Goal: Find specific page/section: Find specific page/section

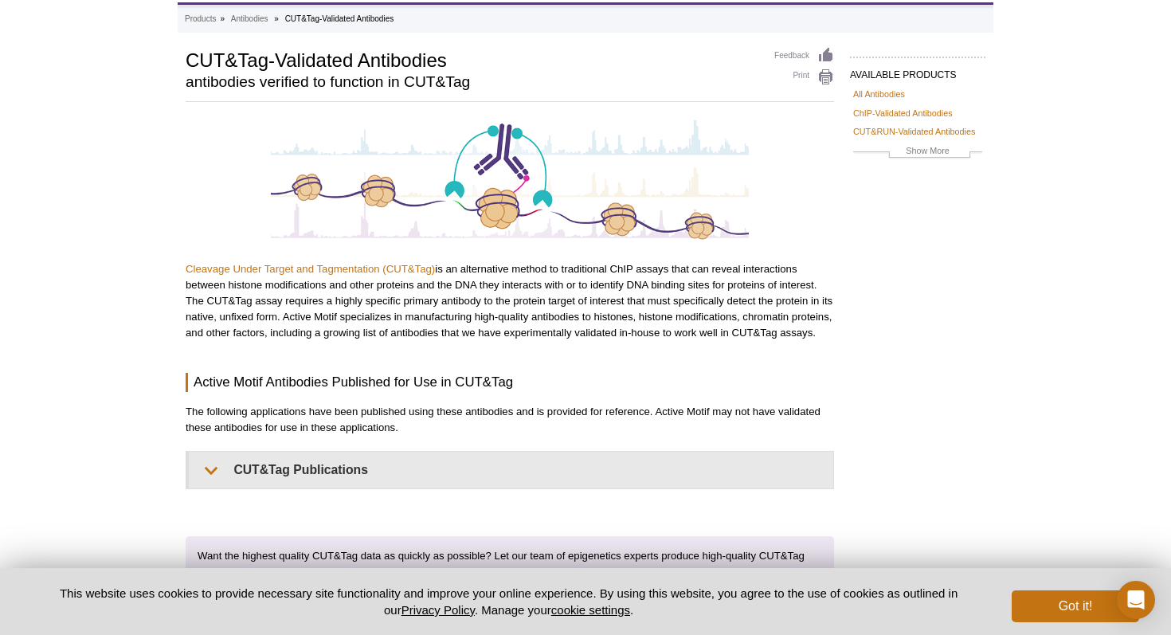
scroll to position [78, 0]
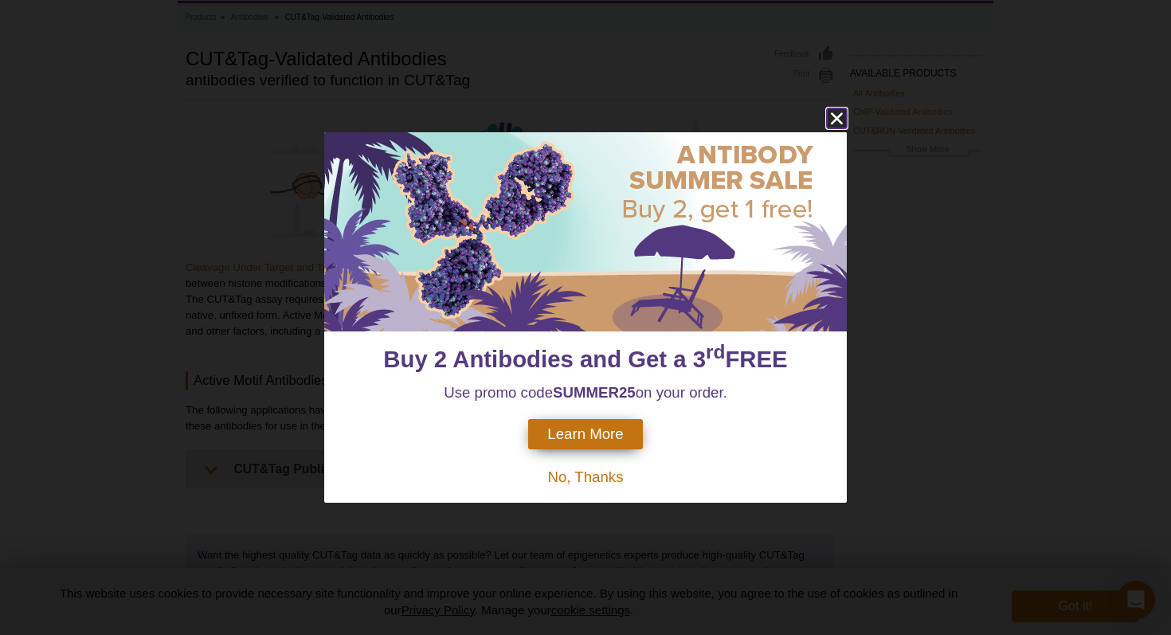
click at [839, 116] on icon "close" at bounding box center [837, 119] width 12 height 12
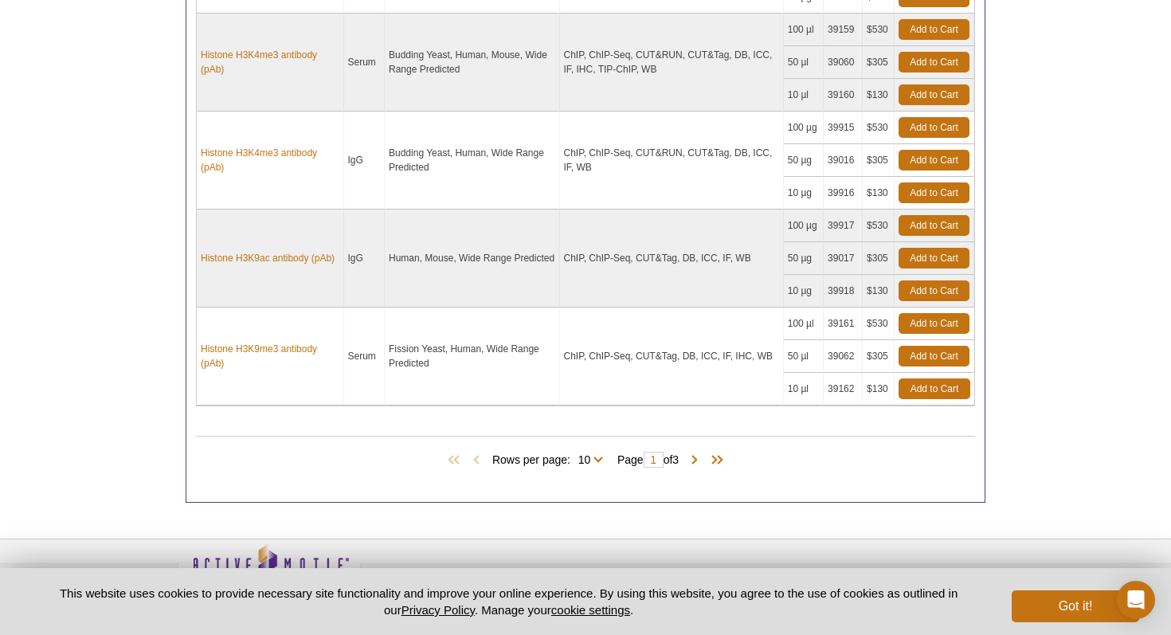
scroll to position [1357, 0]
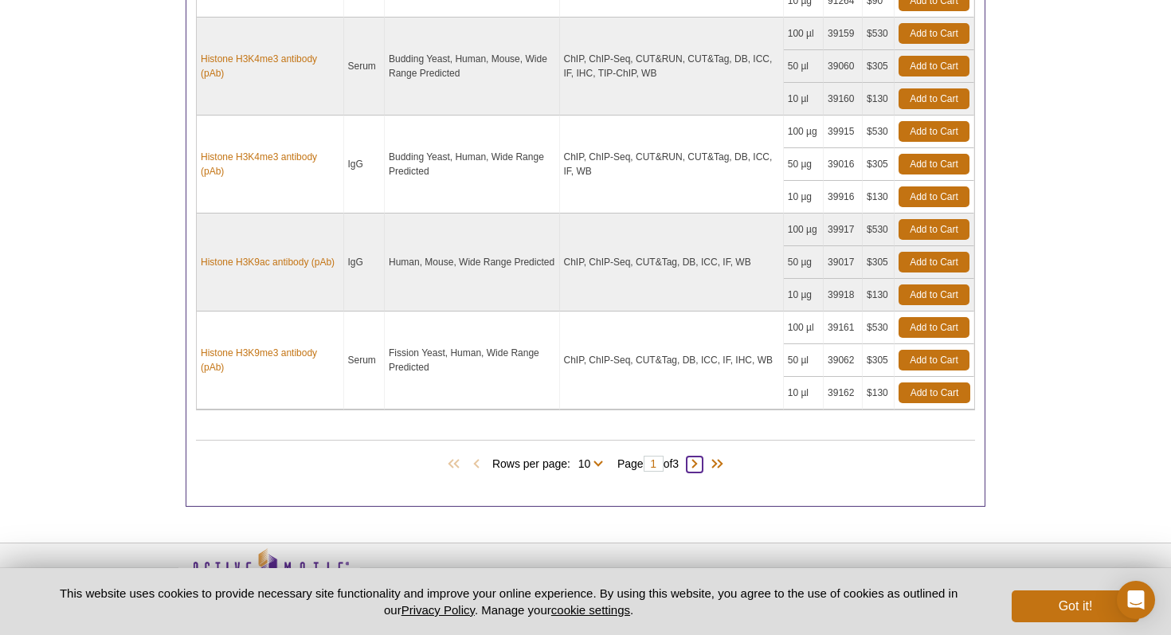
click at [702, 460] on span at bounding box center [695, 464] width 16 height 16
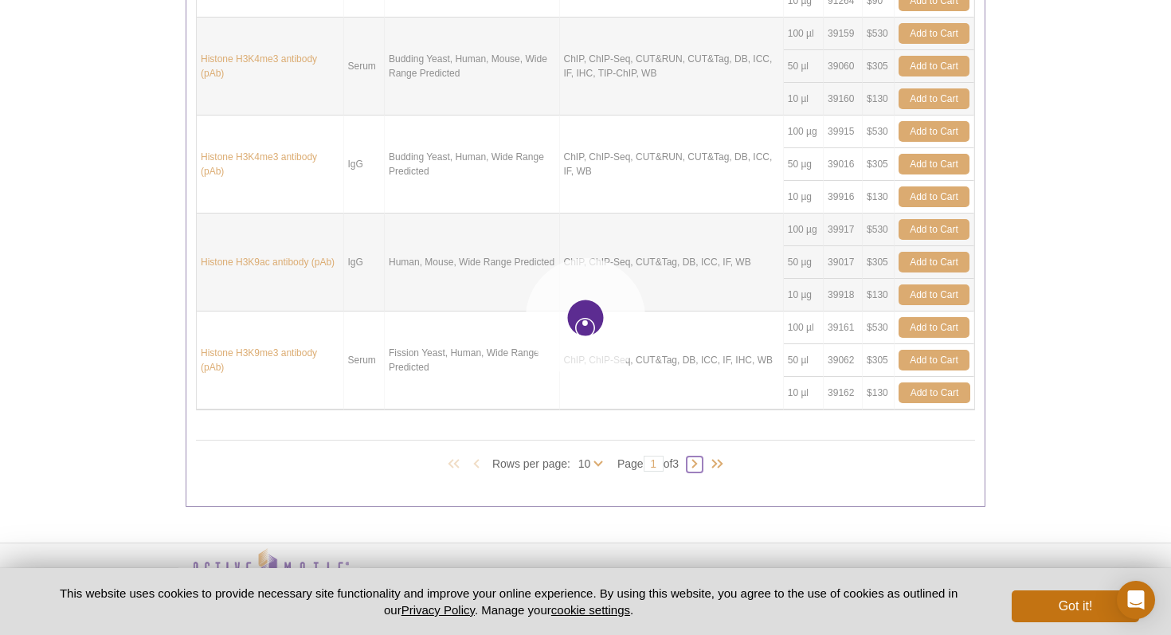
type input "2"
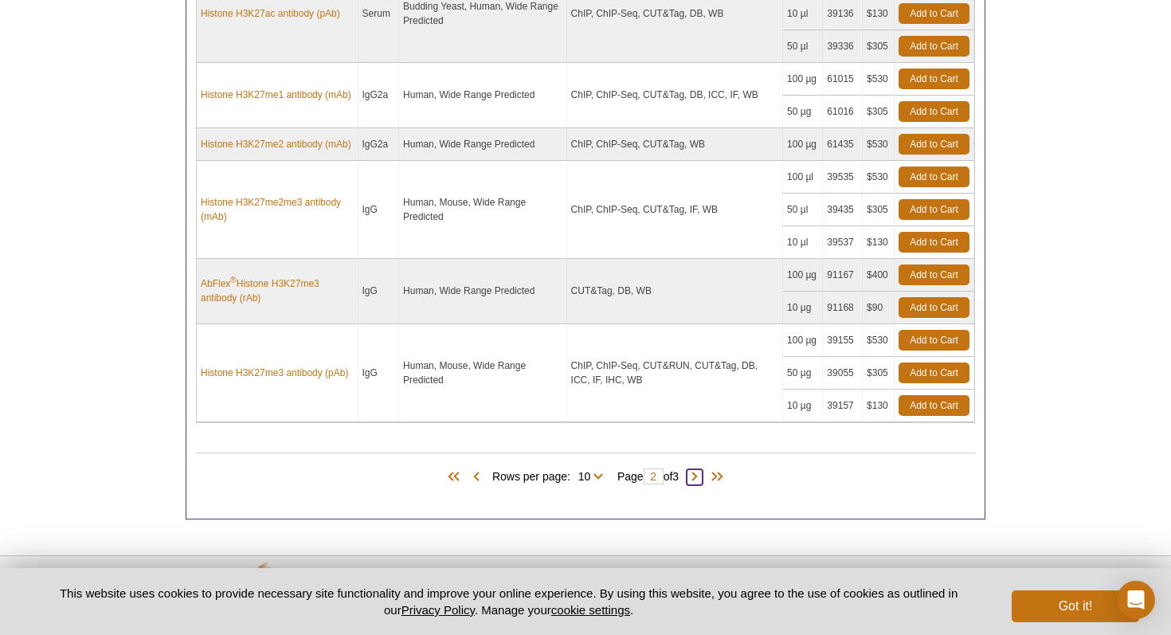
scroll to position [1362, 0]
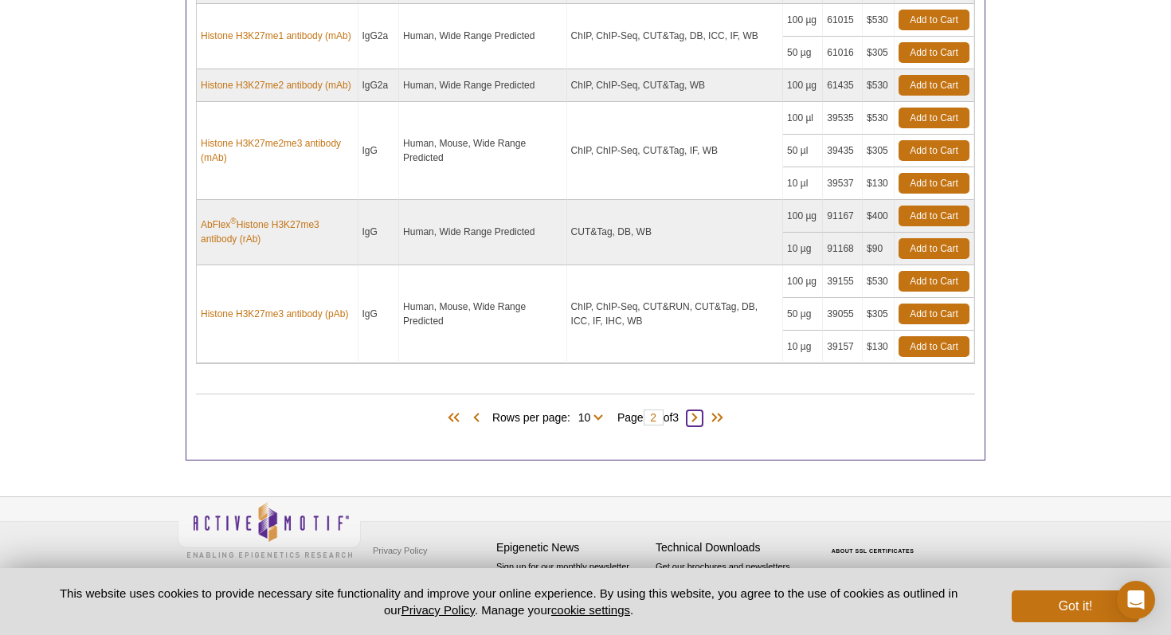
click at [703, 417] on span at bounding box center [695, 418] width 16 height 16
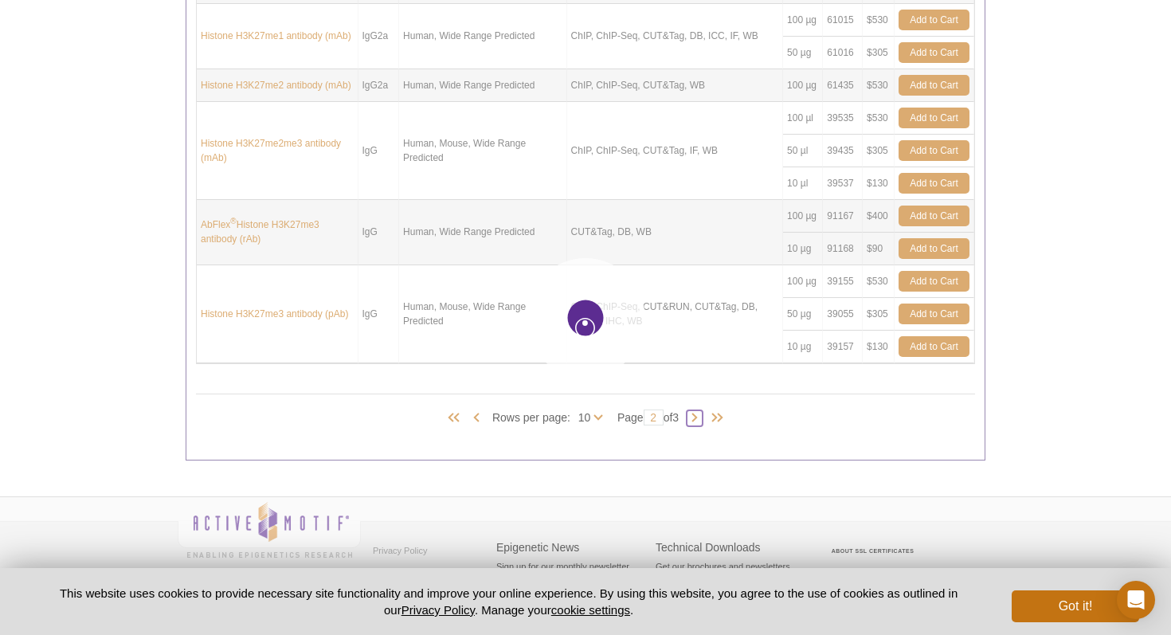
type input "3"
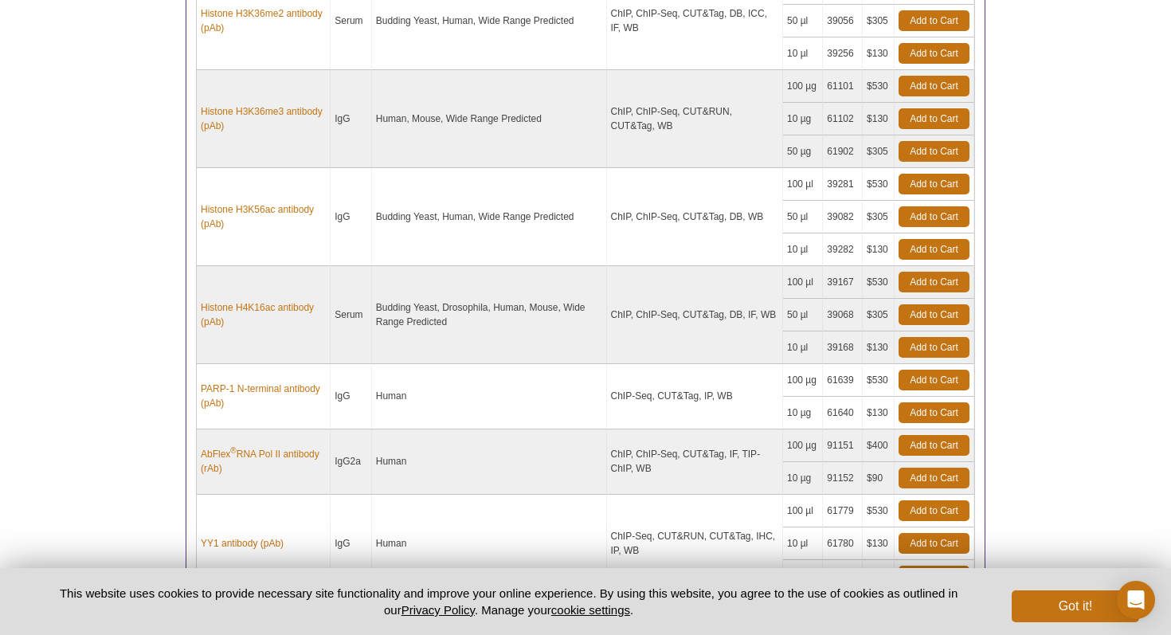
scroll to position [1264, 0]
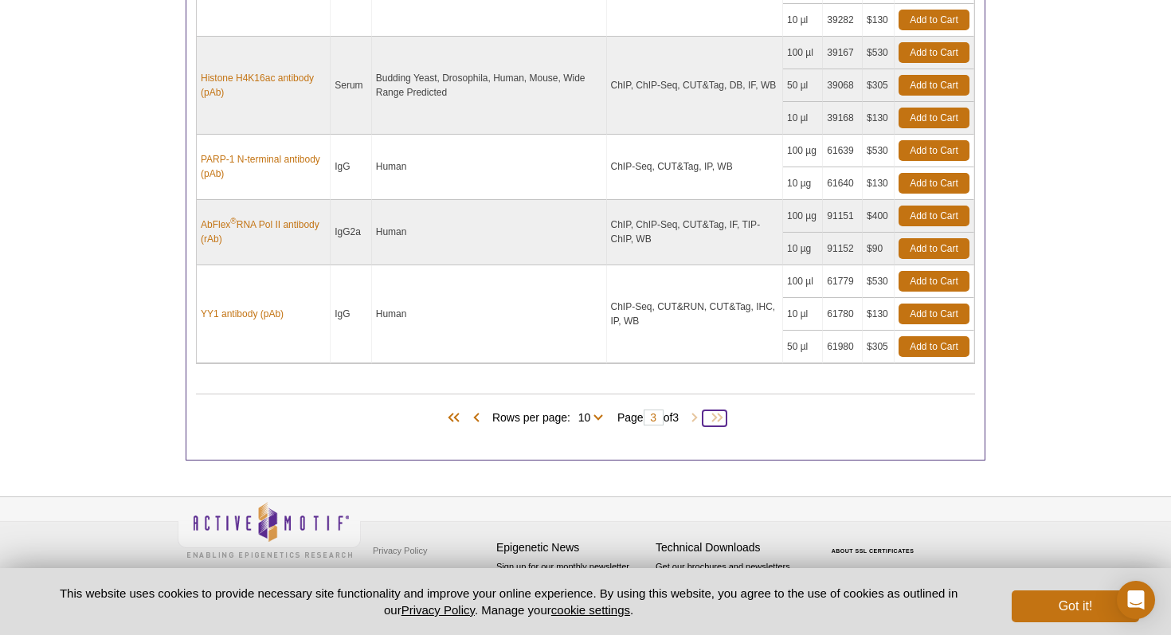
click at [725, 410] on span at bounding box center [715, 418] width 24 height 16
click at [724, 414] on span at bounding box center [715, 418] width 24 height 16
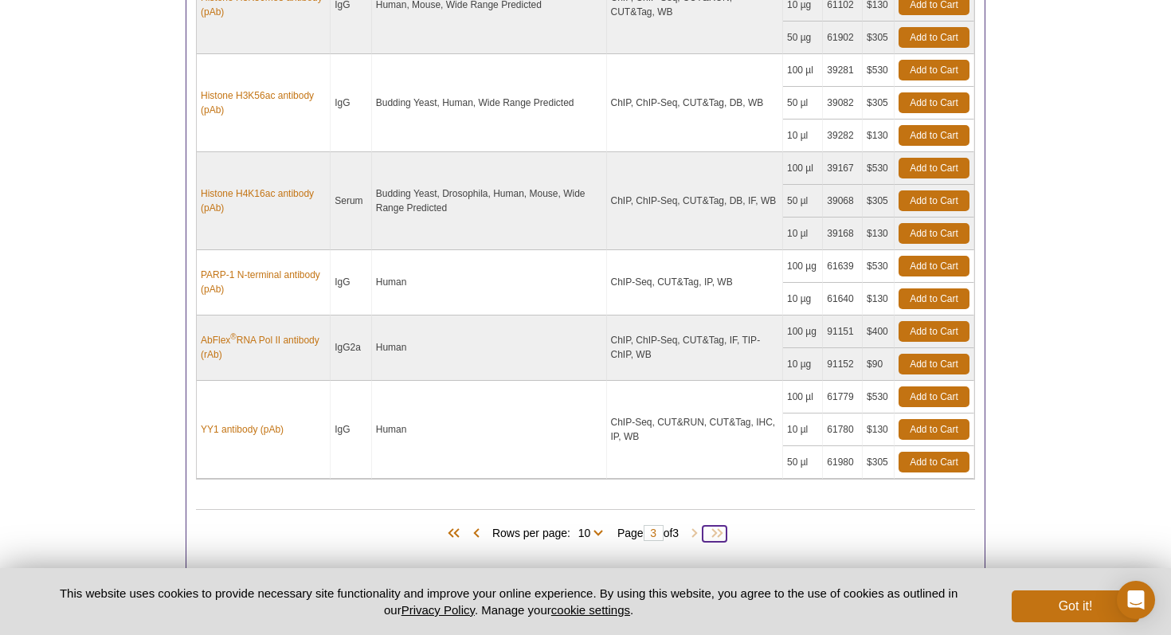
scroll to position [1157, 0]
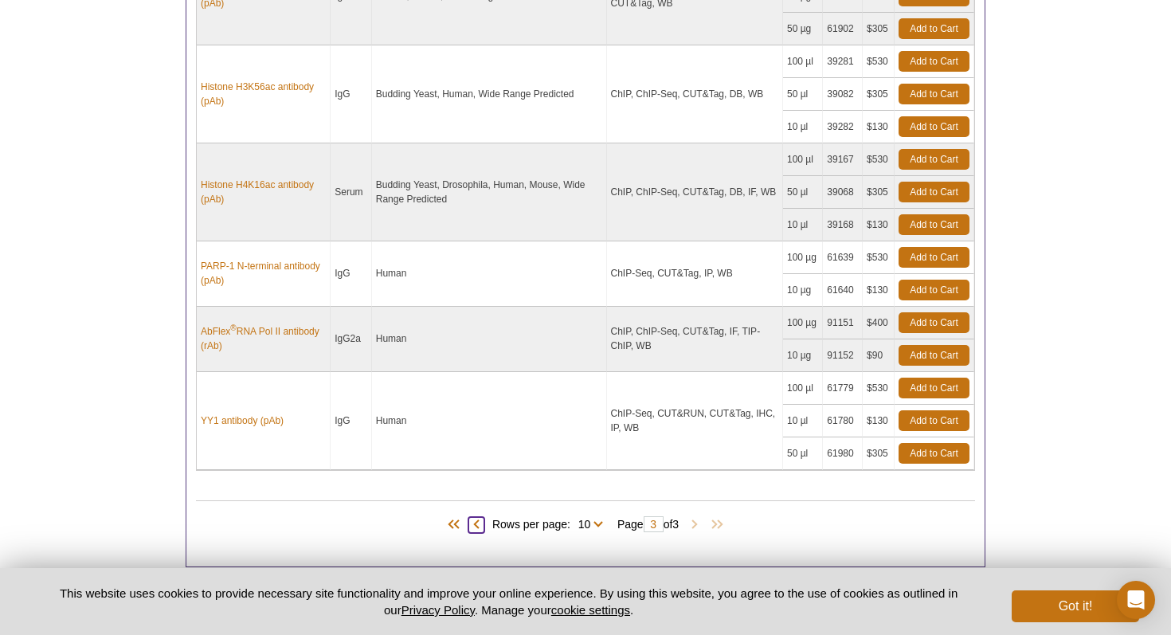
click at [468, 523] on span at bounding box center [476, 525] width 16 height 16
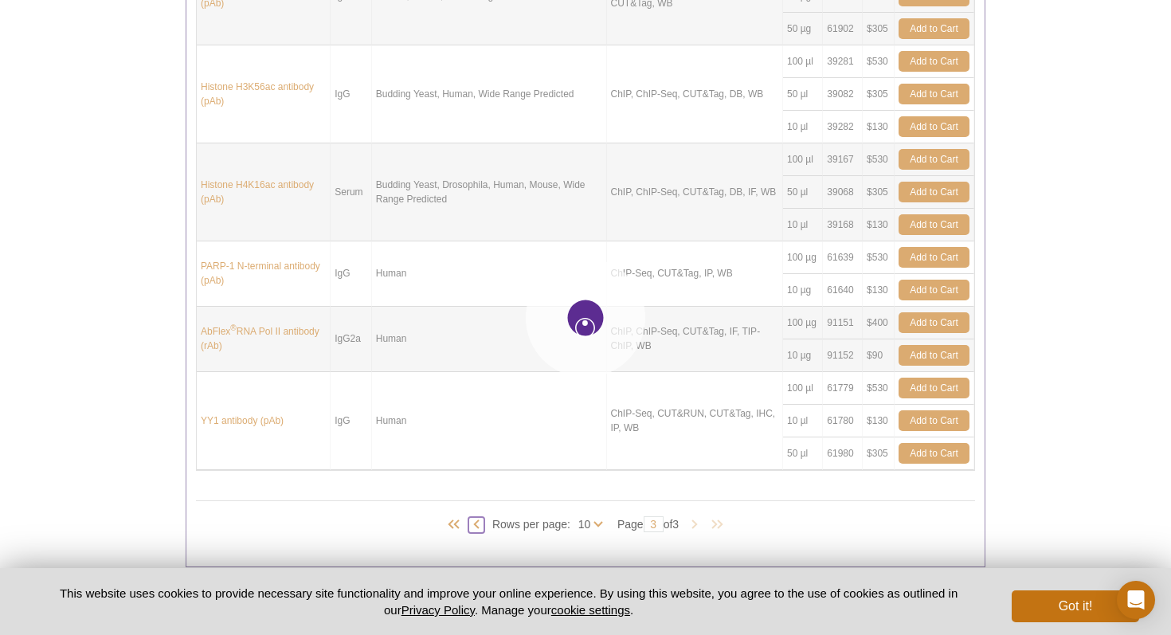
type input "2"
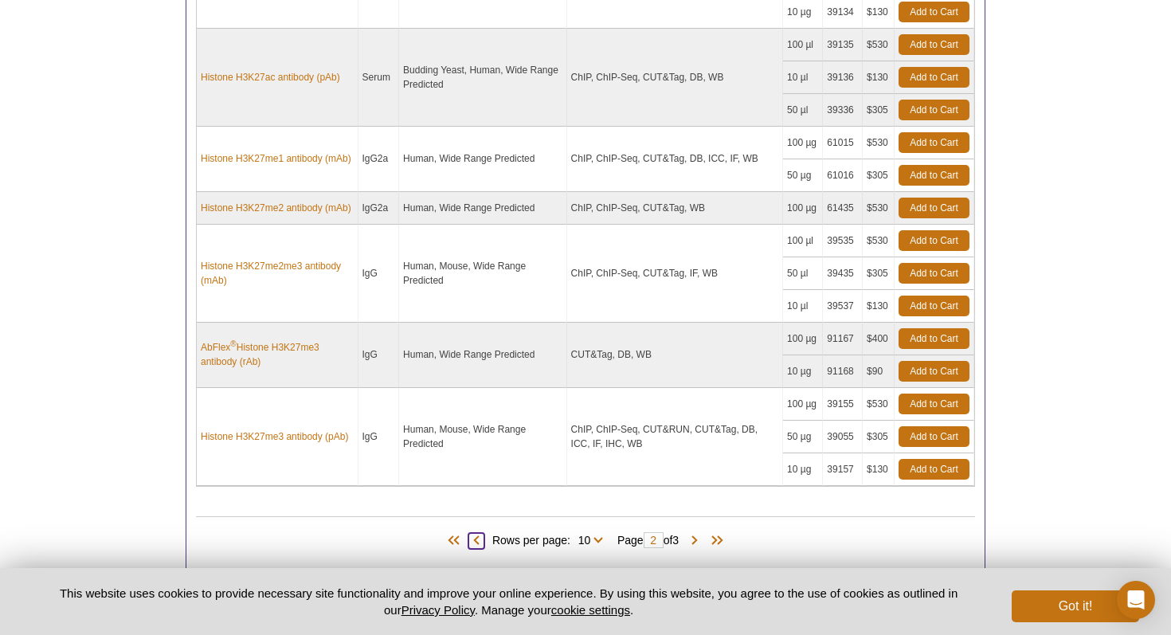
scroll to position [1362, 0]
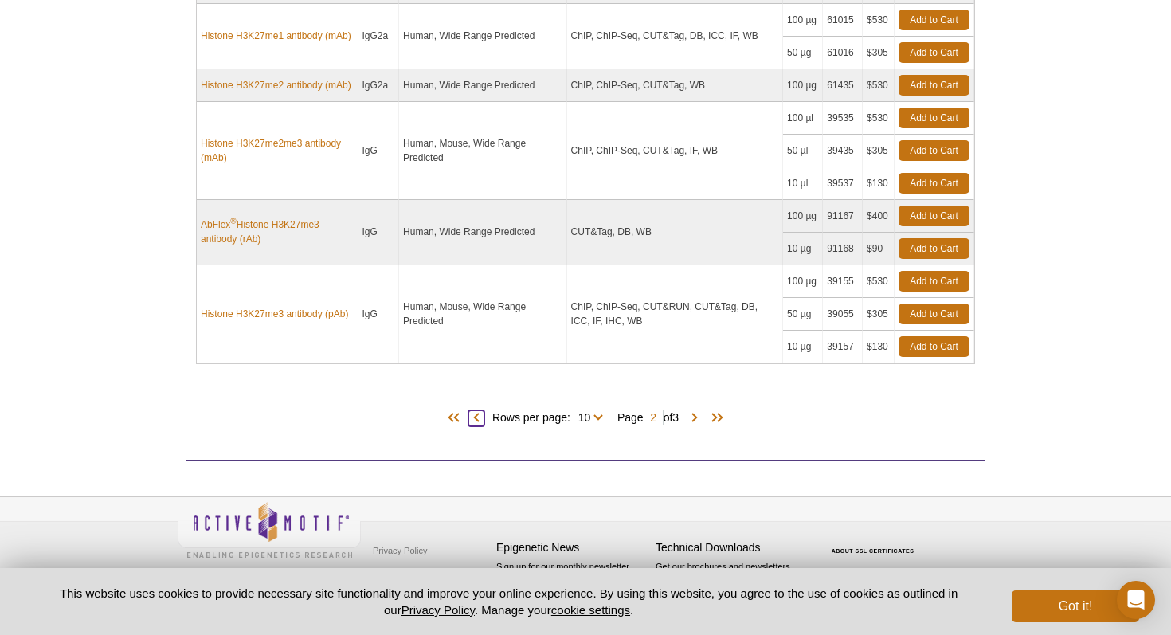
click at [469, 417] on span at bounding box center [476, 418] width 16 height 16
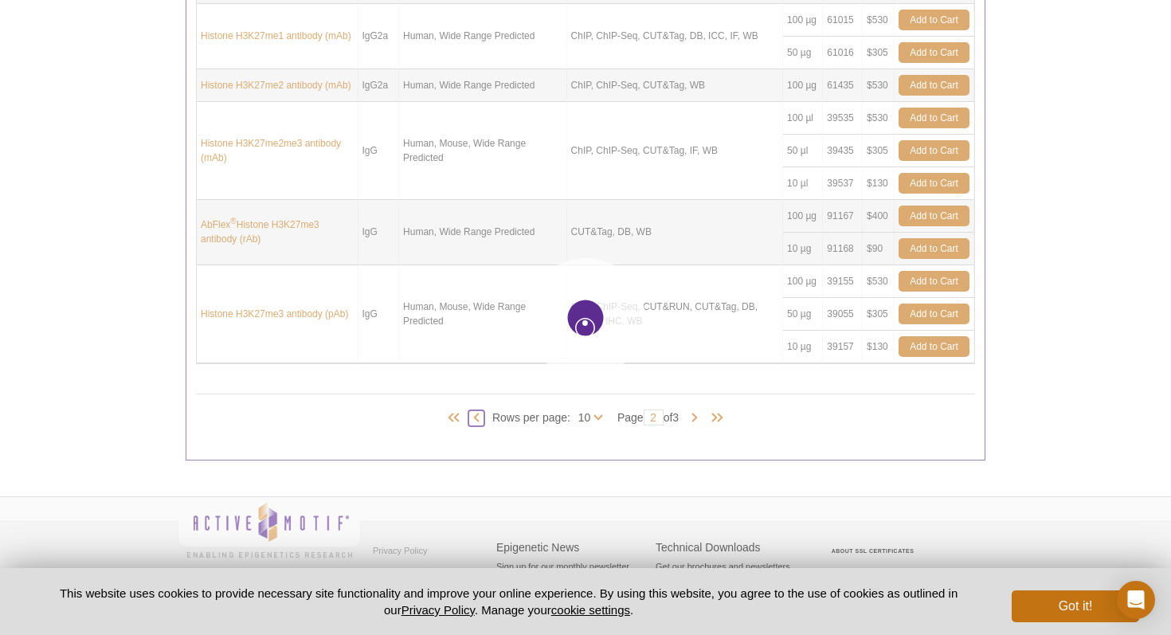
type input "1"
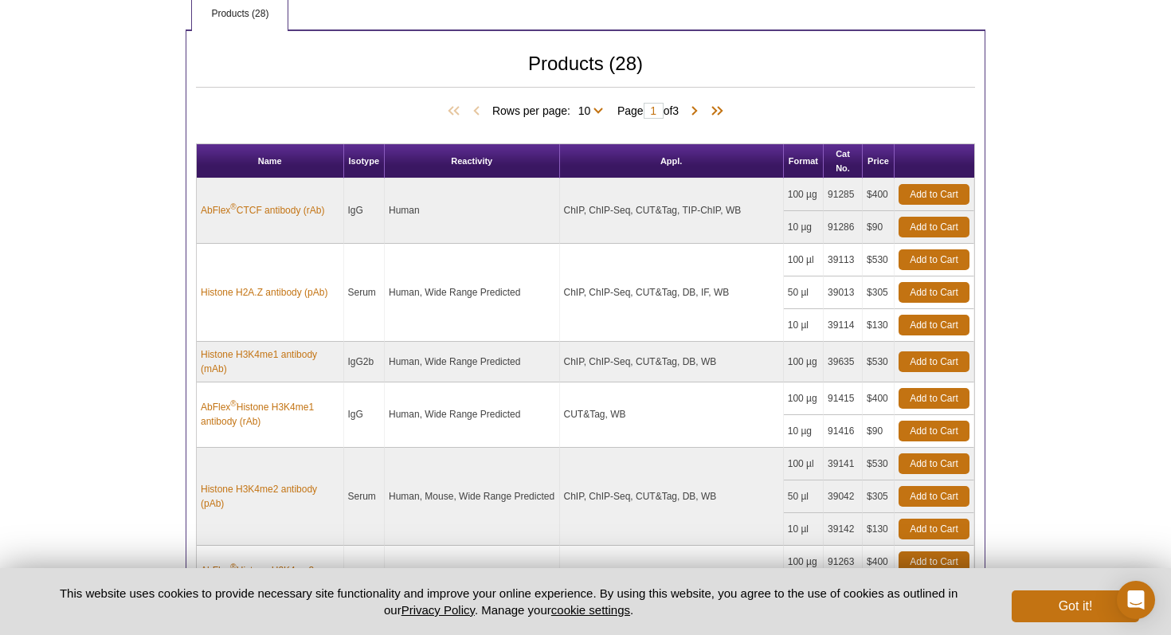
scroll to position [761, 0]
